Goal: Obtain resource: Download file/media

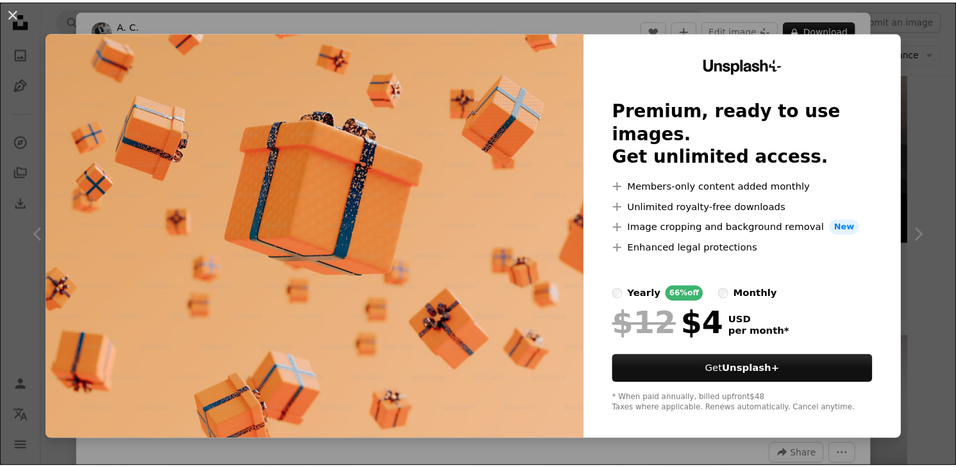
scroll to position [342, 0]
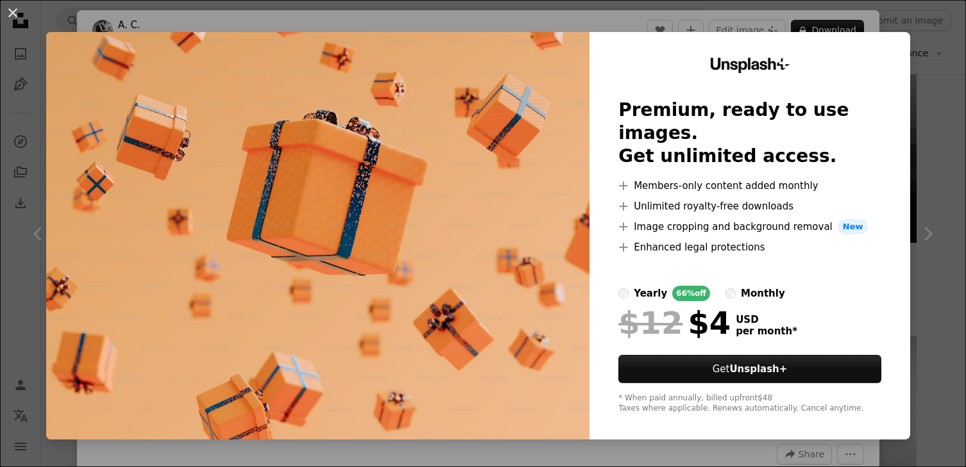
click at [868, 13] on div "An X shape Unsplash+ Premium, ready to use images. Get unlimited access. A plus…" at bounding box center [483, 233] width 966 height 467
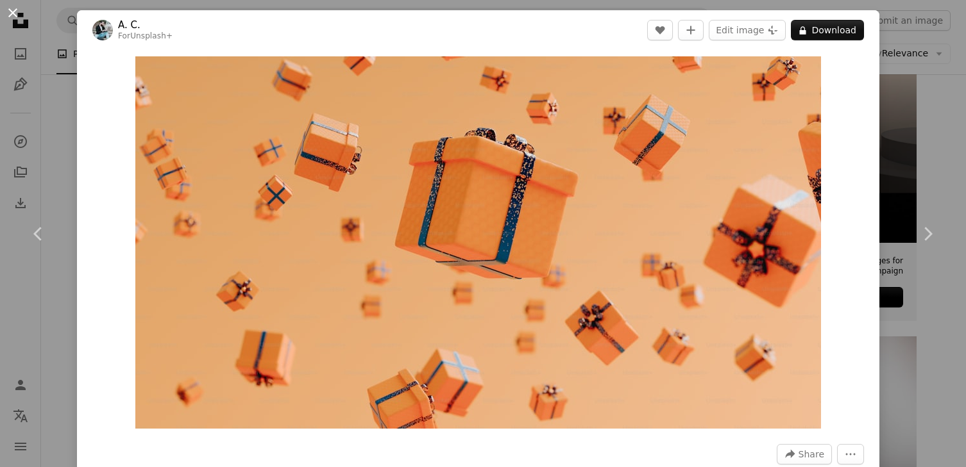
click at [8, 13] on button "An X shape" at bounding box center [12, 12] width 15 height 15
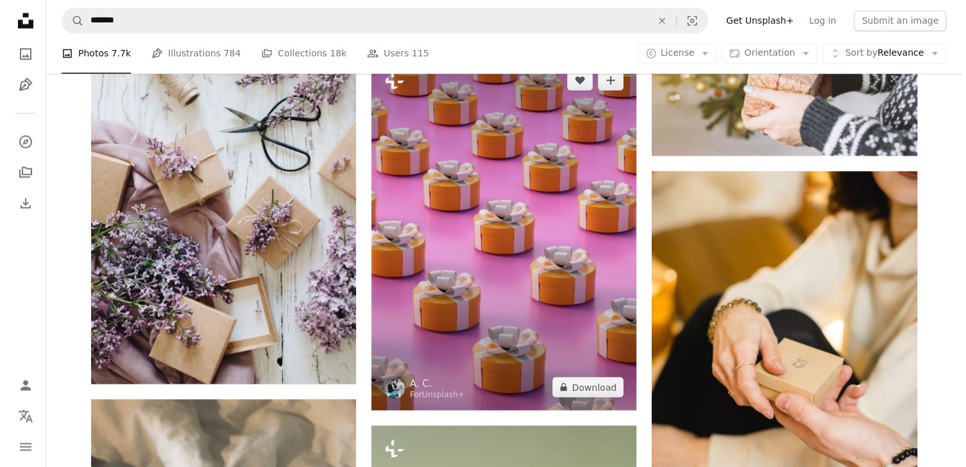
scroll to position [1083, 0]
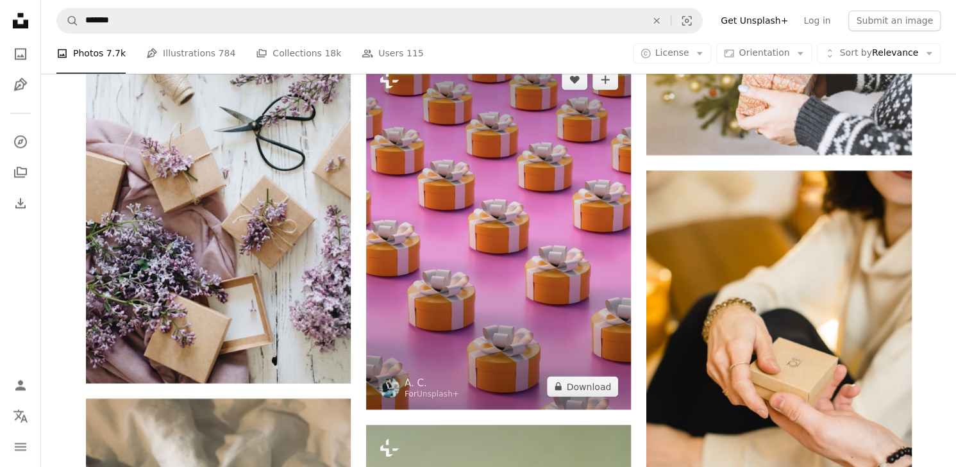
click at [538, 207] on img at bounding box center [498, 232] width 265 height 353
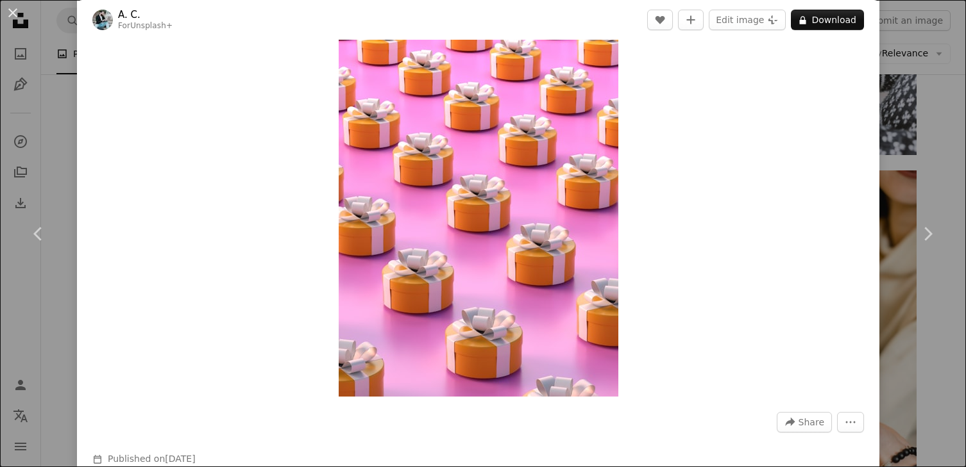
scroll to position [17, 0]
